Goal: Task Accomplishment & Management: Use online tool/utility

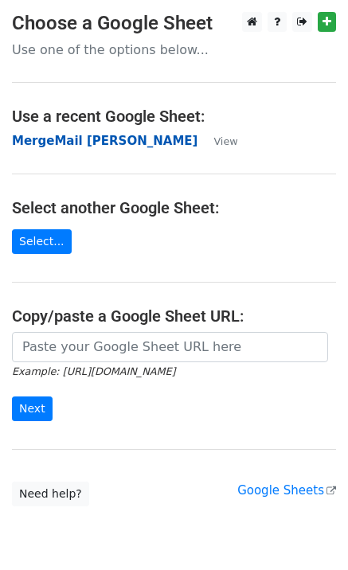
click at [80, 139] on strong "MergeMail [PERSON_NAME]" at bounding box center [105, 141] width 186 height 14
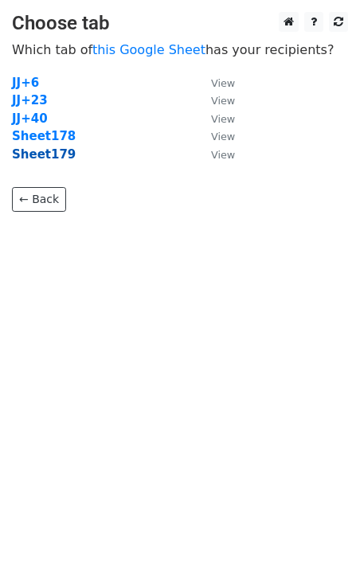
click at [40, 150] on strong "Sheet179" at bounding box center [44, 154] width 64 height 14
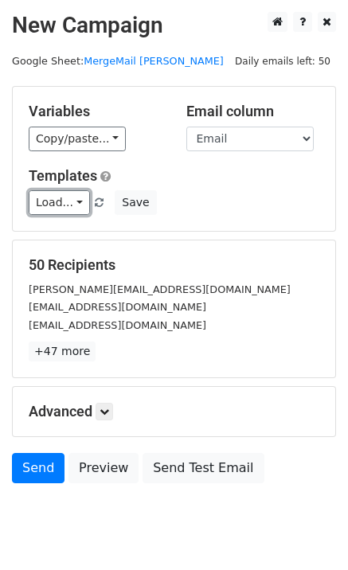
drag, startPoint x: 61, startPoint y: 193, endPoint x: 63, endPoint y: 231, distance: 38.3
click at [61, 193] on link "Load..." at bounding box center [59, 202] width 61 height 25
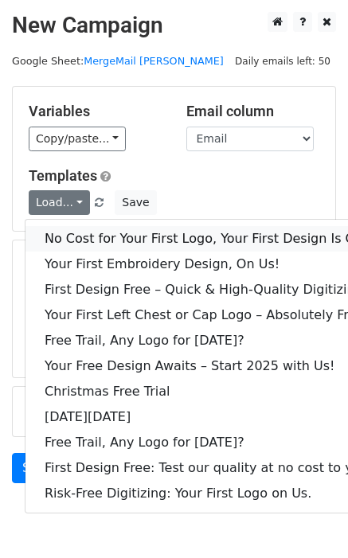
click at [66, 237] on link "No Cost for Your First Logo, Your First Design Is On Us!" at bounding box center [216, 238] width 382 height 25
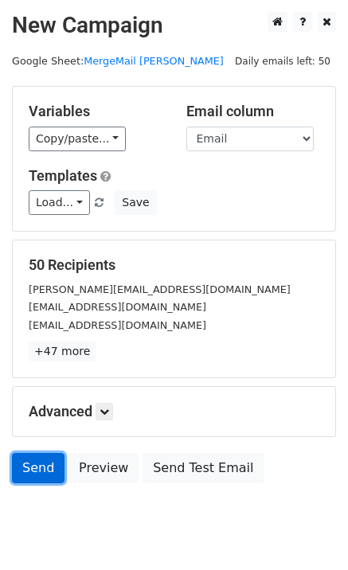
click at [30, 460] on link "Send" at bounding box center [38, 468] width 53 height 30
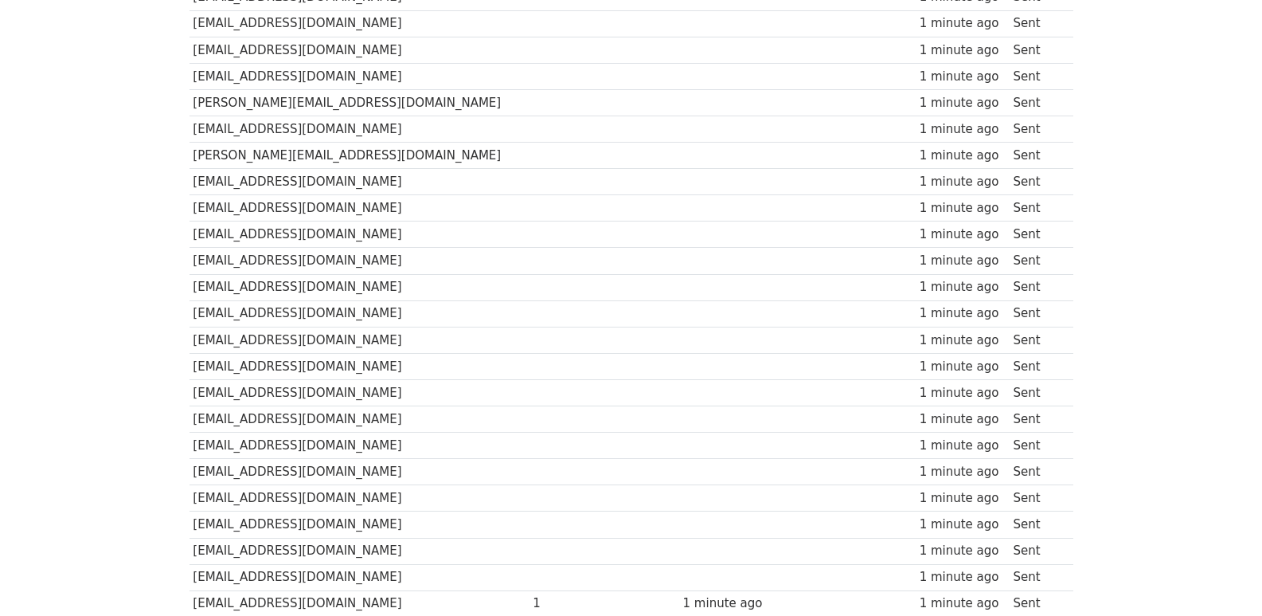
scroll to position [1108, 0]
